Goal: Information Seeking & Learning: Learn about a topic

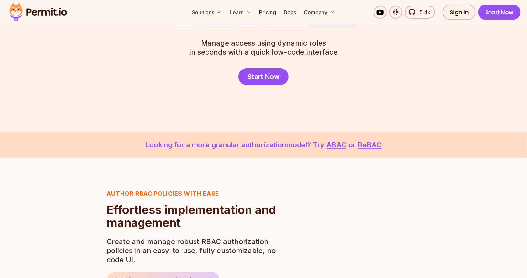
scroll to position [103, 0]
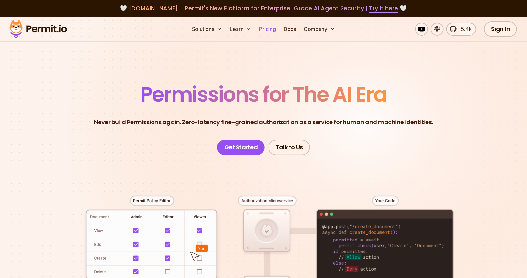
click at [263, 26] on link "Pricing" at bounding box center [267, 29] width 22 height 13
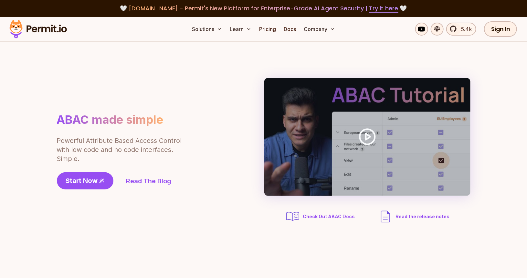
click at [221, 206] on div "ABAC made simple Powerful Attribute Based Access Control with low code and no c…" at bounding box center [263, 151] width 413 height 146
